Goal: Information Seeking & Learning: Find specific fact

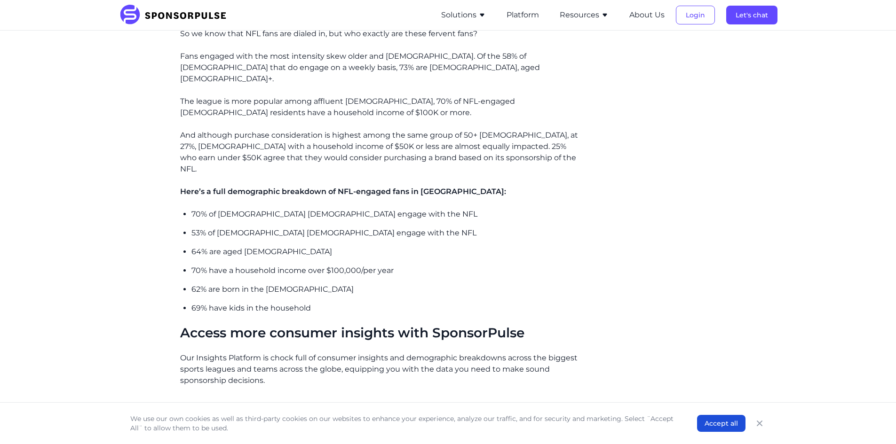
scroll to position [752, 0]
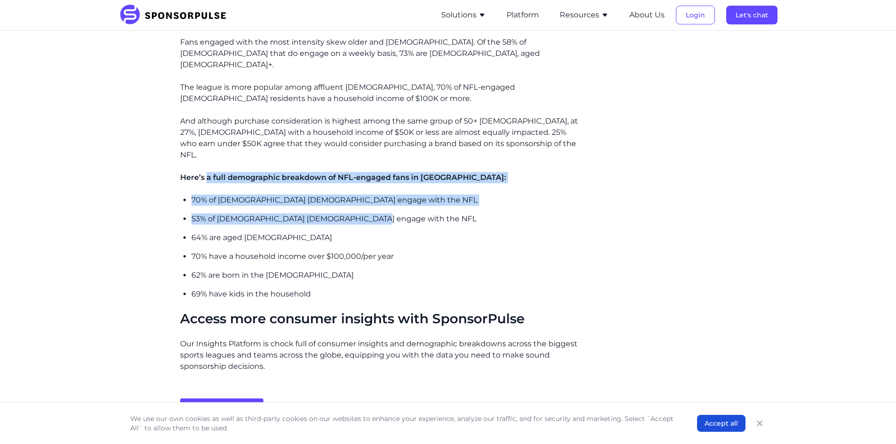
drag, startPoint x: 277, startPoint y: 161, endPoint x: 391, endPoint y: 186, distance: 117.0
click at [391, 213] on p "53% of American females engage with the NFL" at bounding box center [385, 218] width 389 height 11
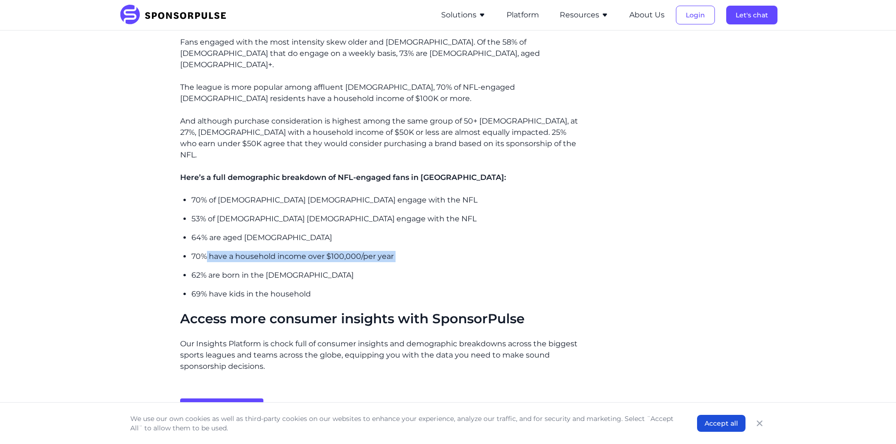
drag, startPoint x: 208, startPoint y: 216, endPoint x: 405, endPoint y: 225, distance: 197.7
click at [405, 225] on ul "70% of American males engage with the NFL 53% of American females engage with t…" at bounding box center [385, 247] width 389 height 105
drag, startPoint x: 228, startPoint y: 211, endPoint x: 396, endPoint y: 216, distance: 168.0
click at [396, 216] on ul "70% of American males engage with the NFL 53% of American females engage with t…" at bounding box center [385, 247] width 389 height 105
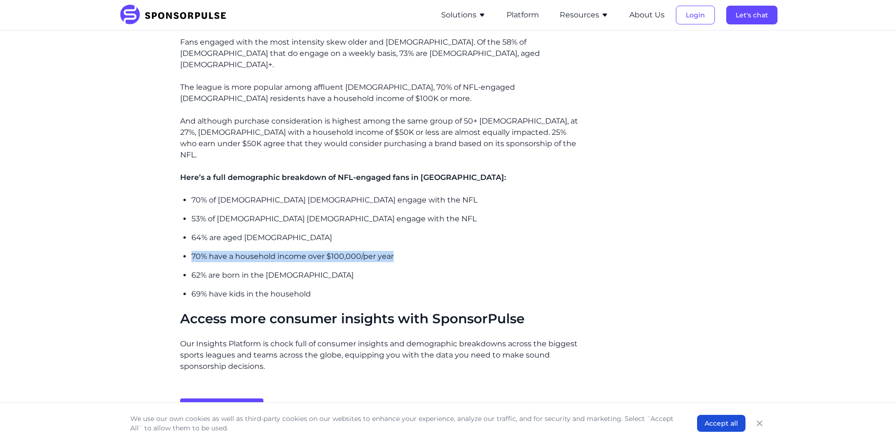
click at [399, 251] on p "70% have a household income over $100,000/per year" at bounding box center [385, 256] width 389 height 11
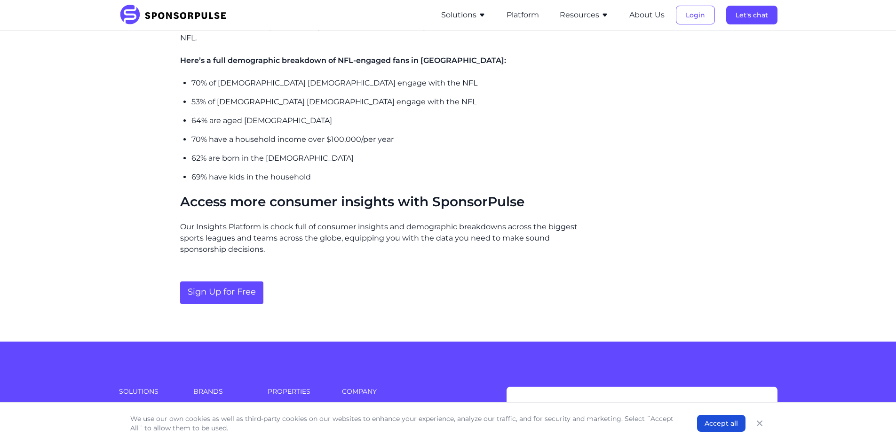
scroll to position [893, 0]
